Goal: Find specific page/section: Find specific page/section

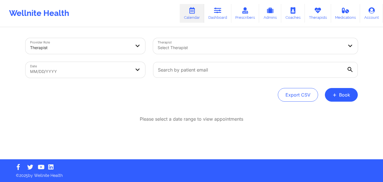
click at [110, 73] on body "Wellnite Health Calendar Dashboard Prescribers Admins Coaches Therapists Medica…" at bounding box center [191, 91] width 383 height 182
select select "2025-8"
select select "2025-9"
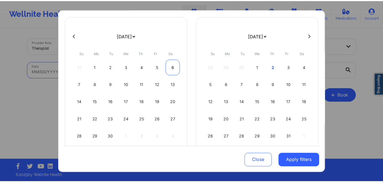
scroll to position [47, 0]
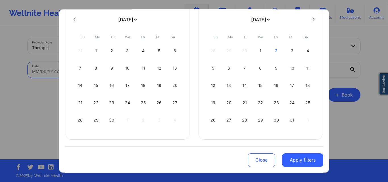
click at [113, 122] on div "30" at bounding box center [111, 120] width 14 height 16
select select "2025-8"
select select "2025-9"
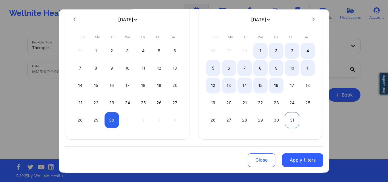
select select "2025-8"
select select "2025-9"
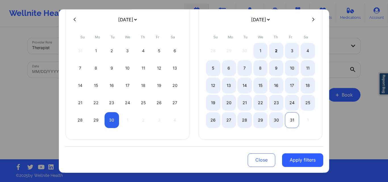
click at [293, 120] on div "31" at bounding box center [292, 120] width 14 height 16
select select "2025-8"
select select "2025-9"
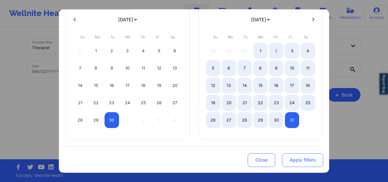
click at [297, 157] on button "Apply filters" at bounding box center [302, 160] width 41 height 14
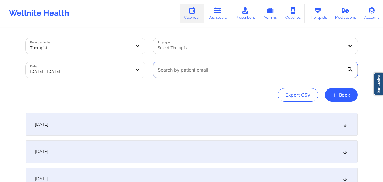
click at [181, 65] on input "text" at bounding box center [255, 70] width 205 height 16
paste input "houseofmr@gmail.com"
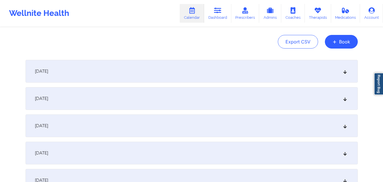
scroll to position [57, 0]
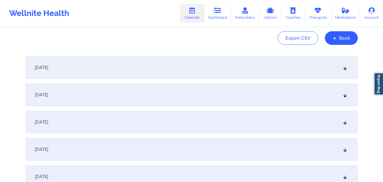
type input "houseofmr@gmail.com"
click at [169, 89] on div "October 1, 2025" at bounding box center [192, 94] width 333 height 23
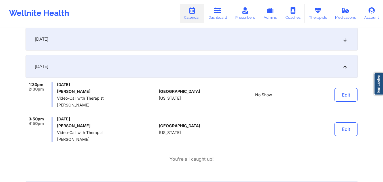
scroll to position [28, 0]
